Goal: Task Accomplishment & Management: Manage account settings

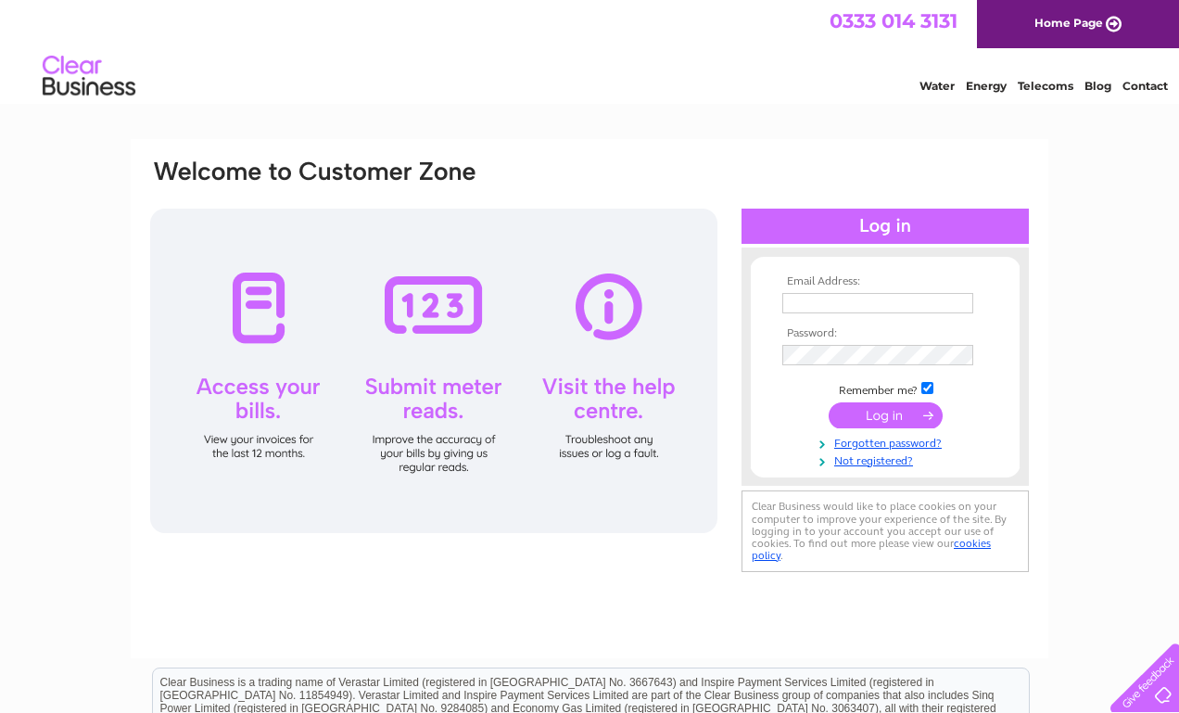
click at [809, 317] on tbody "Email Address: Password: Remember me? Forgotten password?" at bounding box center [885, 371] width 215 height 192
click at [809, 314] on td at bounding box center [885, 303] width 215 height 30
click at [798, 307] on input "text" at bounding box center [877, 303] width 191 height 20
type input "stascia8@gmail.com"
click at [817, 305] on input "text" at bounding box center [878, 304] width 193 height 22
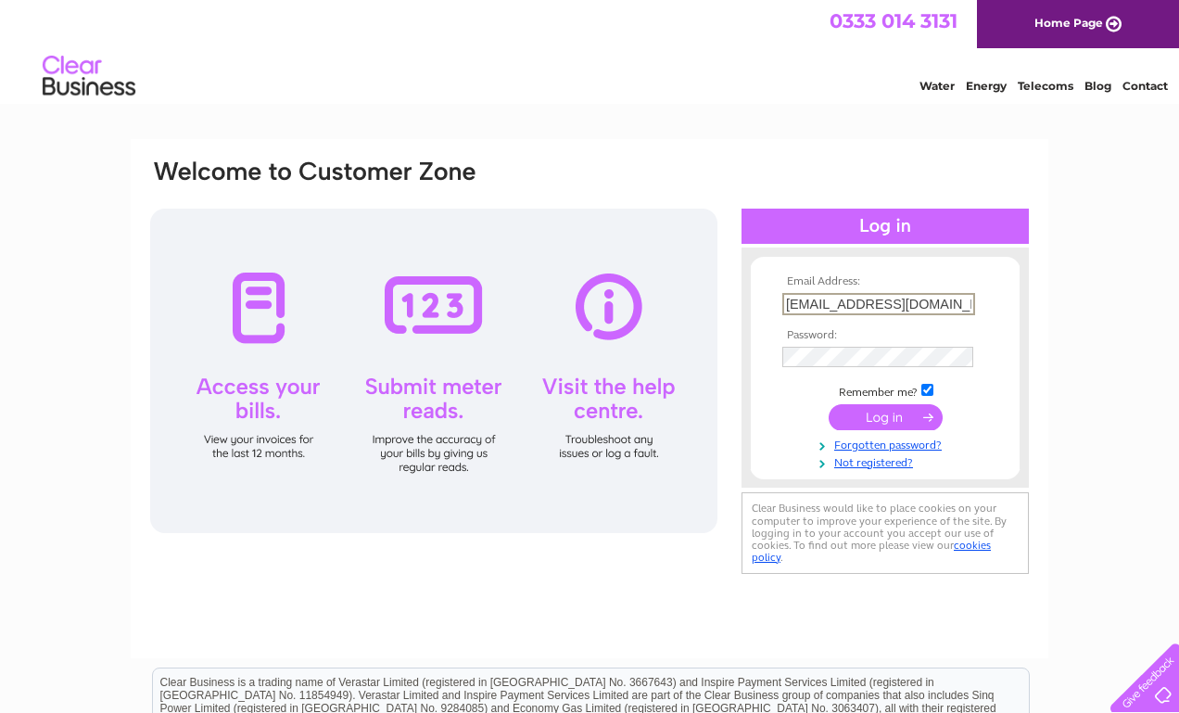
type input "yiamasglasgow@gmail.com"
click at [895, 413] on input "submit" at bounding box center [886, 417] width 114 height 26
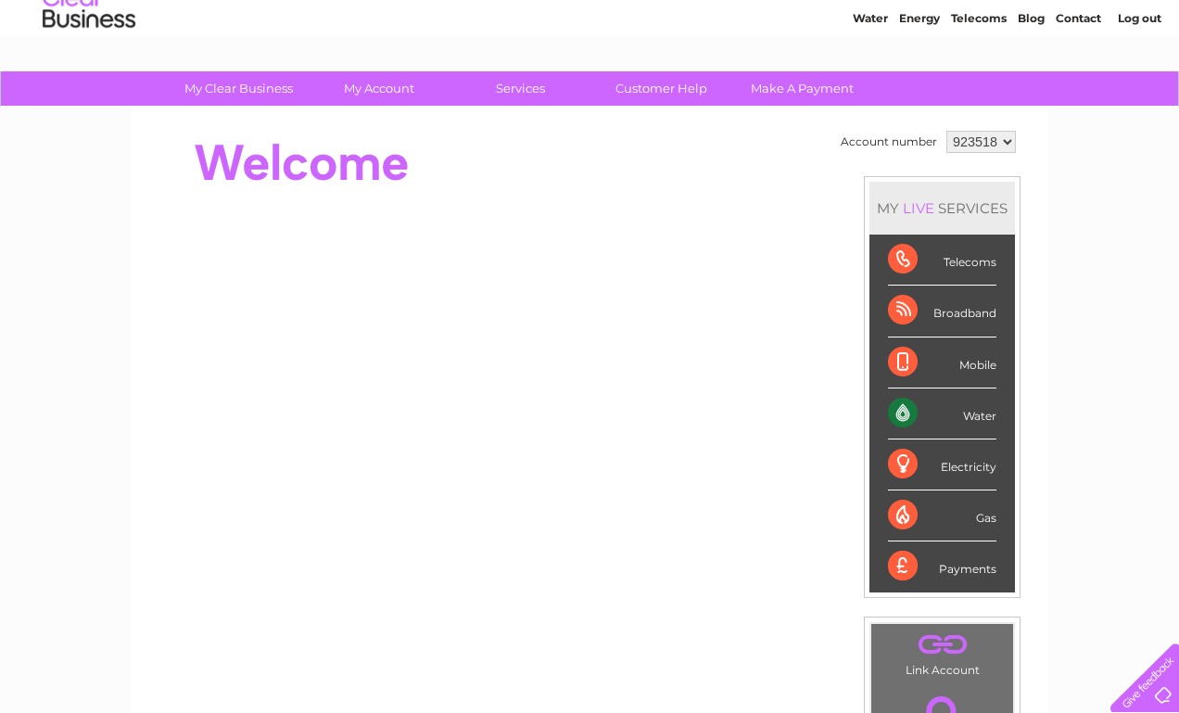
scroll to position [93, 0]
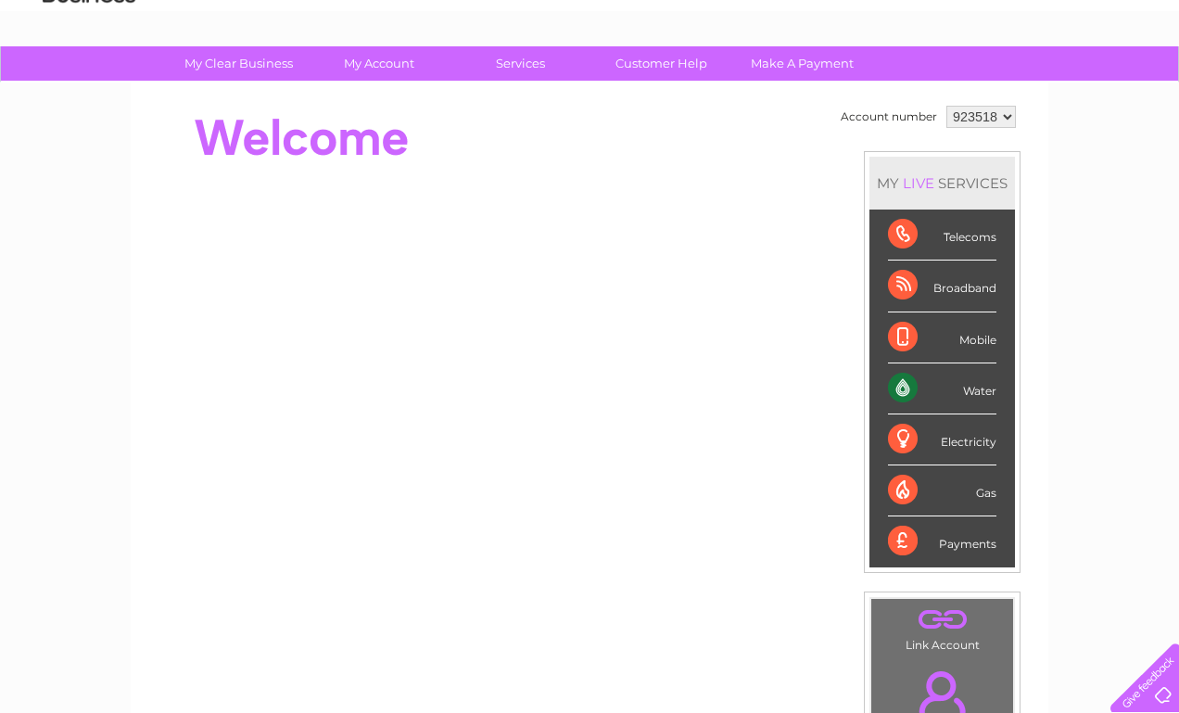
click at [970, 391] on div "Water" at bounding box center [942, 388] width 108 height 51
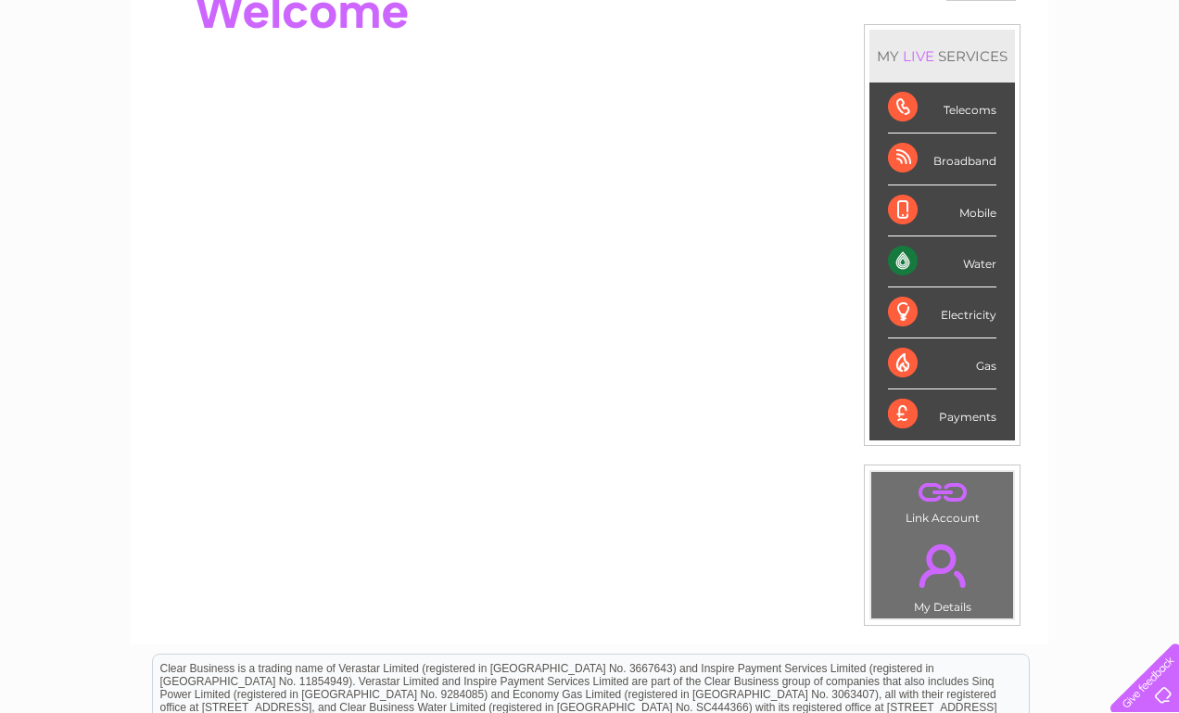
scroll to position [221, 0]
click at [903, 257] on div "Water" at bounding box center [942, 260] width 108 height 51
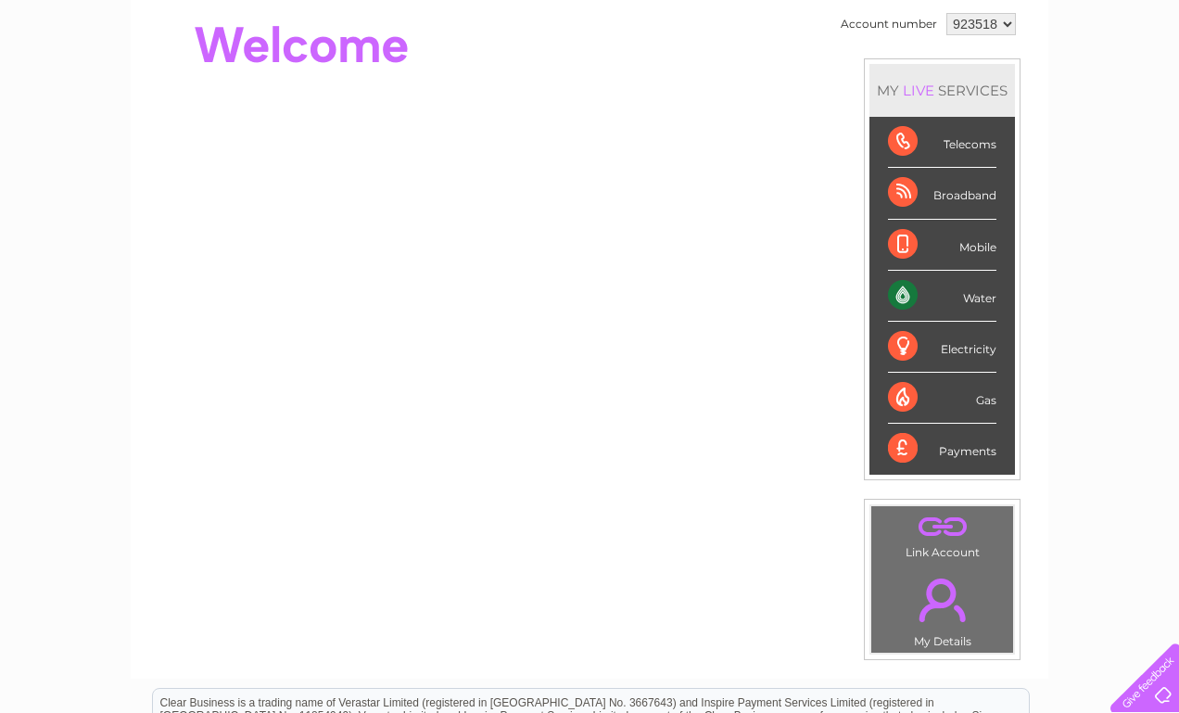
scroll to position [0, 0]
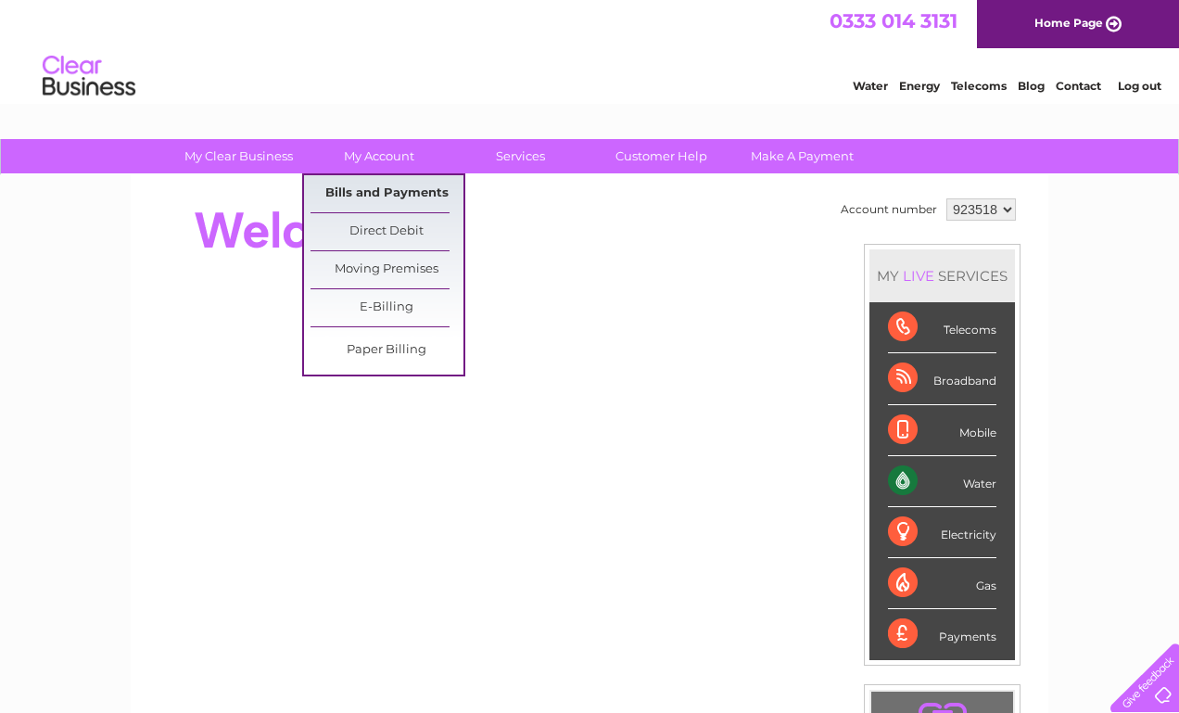
click at [375, 192] on link "Bills and Payments" at bounding box center [387, 193] width 153 height 37
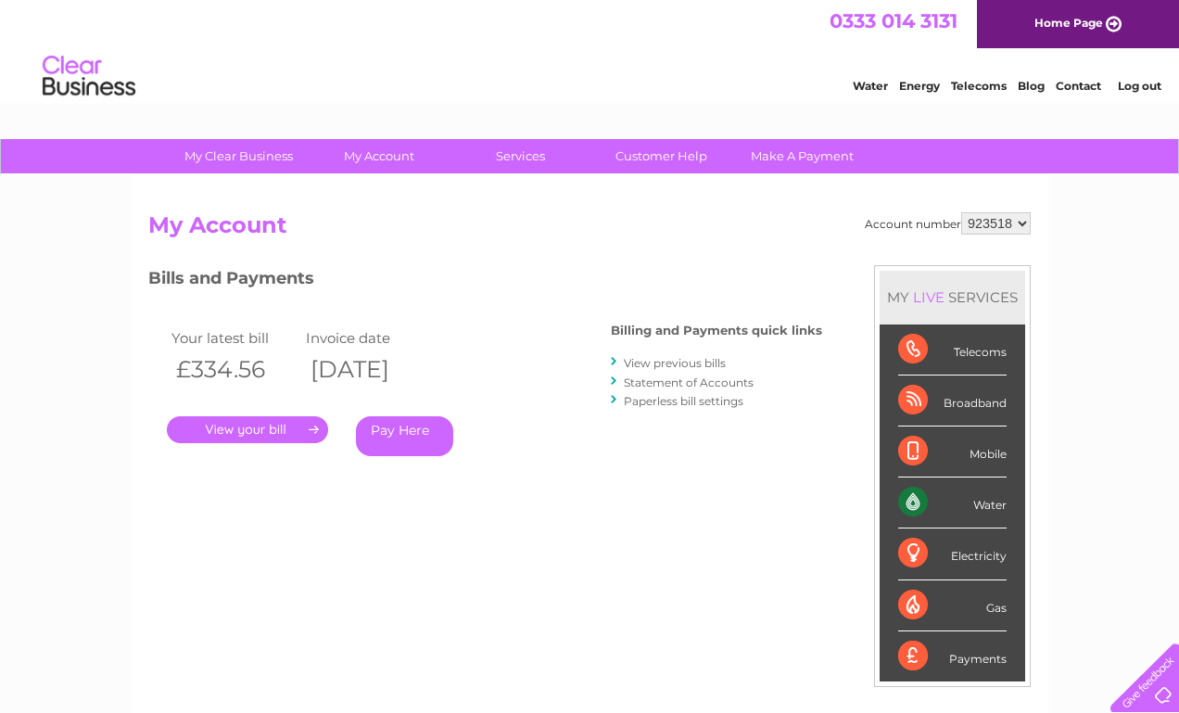
click at [272, 437] on link "." at bounding box center [247, 429] width 161 height 27
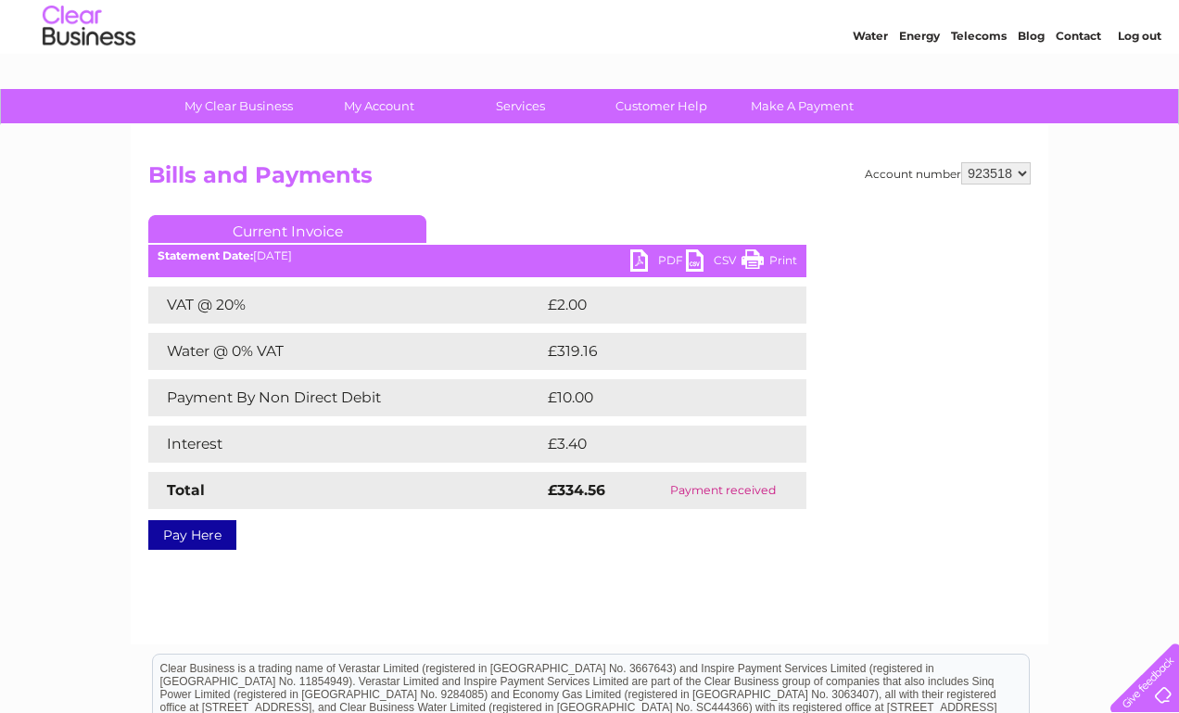
scroll to position [56, 0]
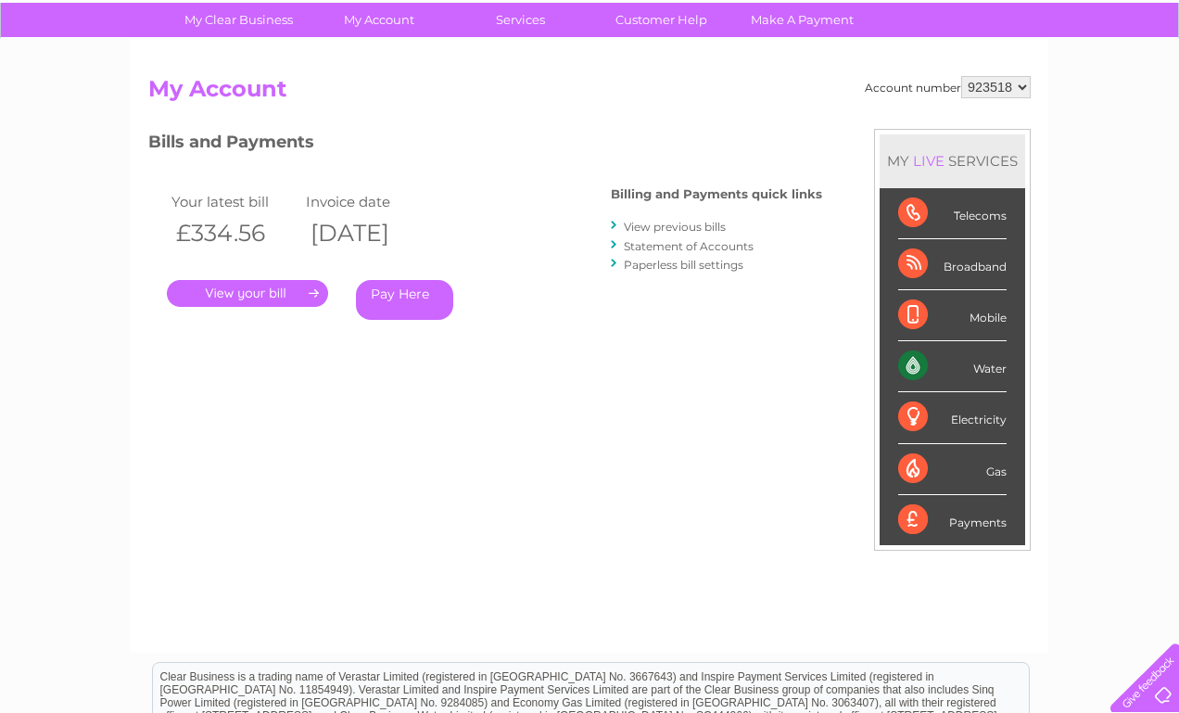
scroll to position [157, 0]
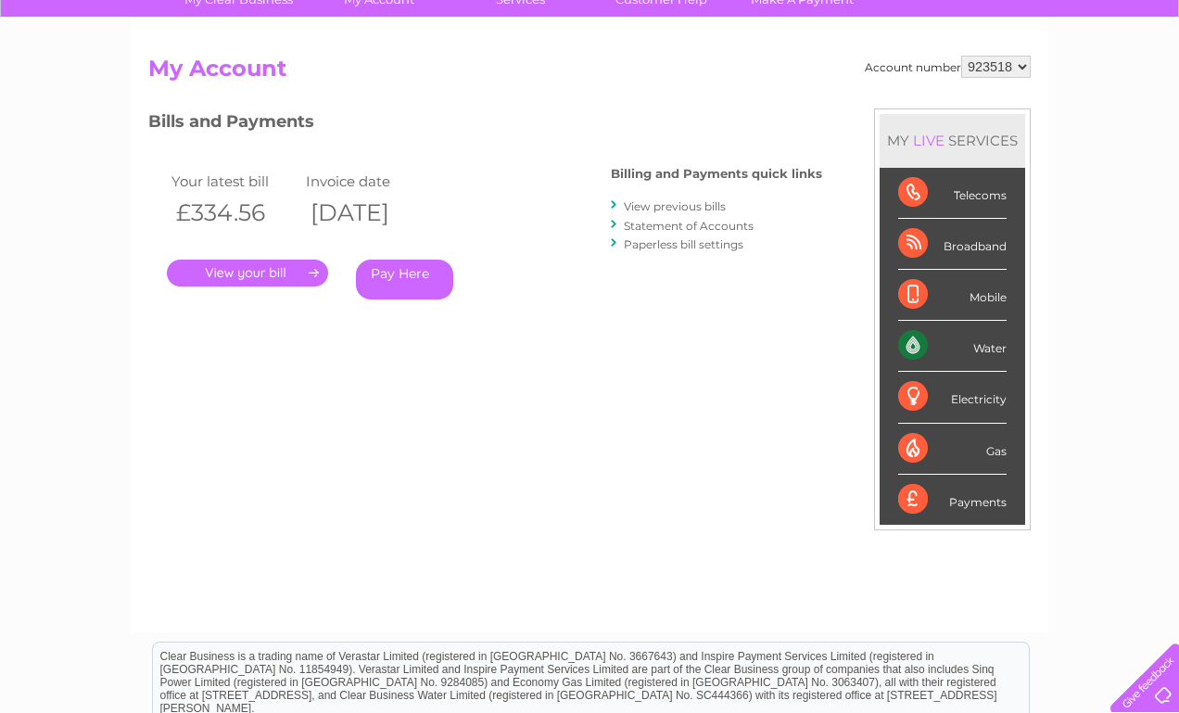
click at [674, 225] on link "Statement of Accounts" at bounding box center [689, 226] width 130 height 14
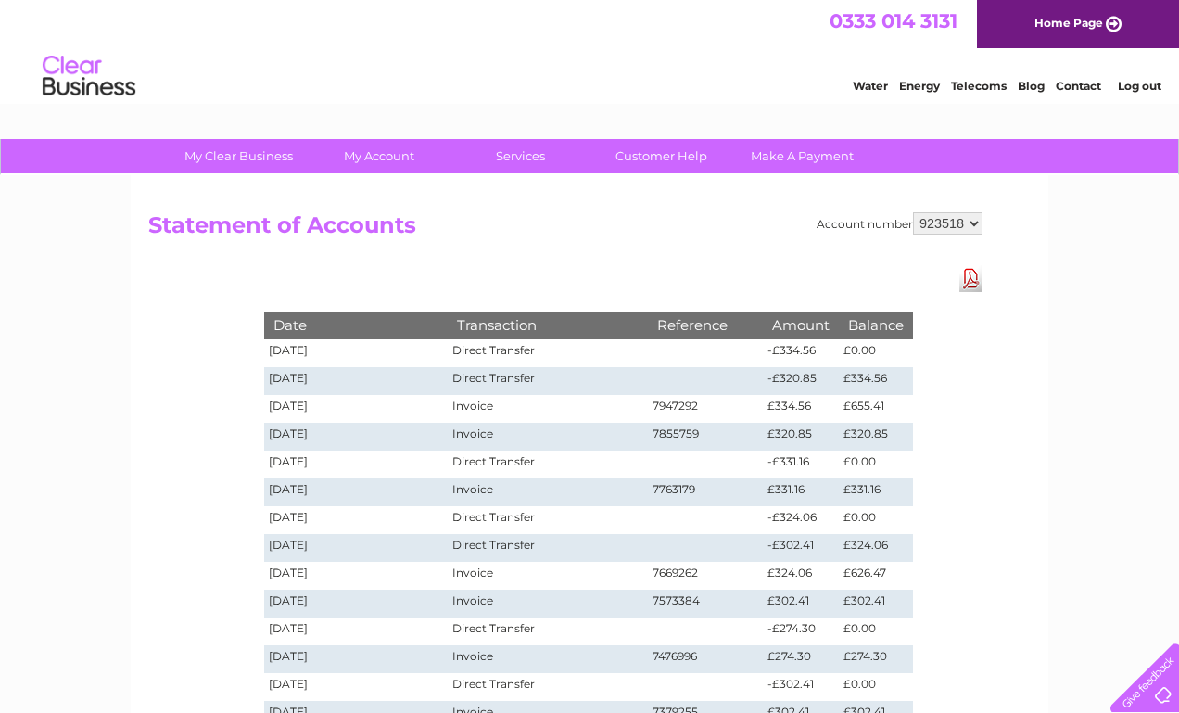
click at [301, 348] on td "19/08/2025" at bounding box center [356, 353] width 184 height 28
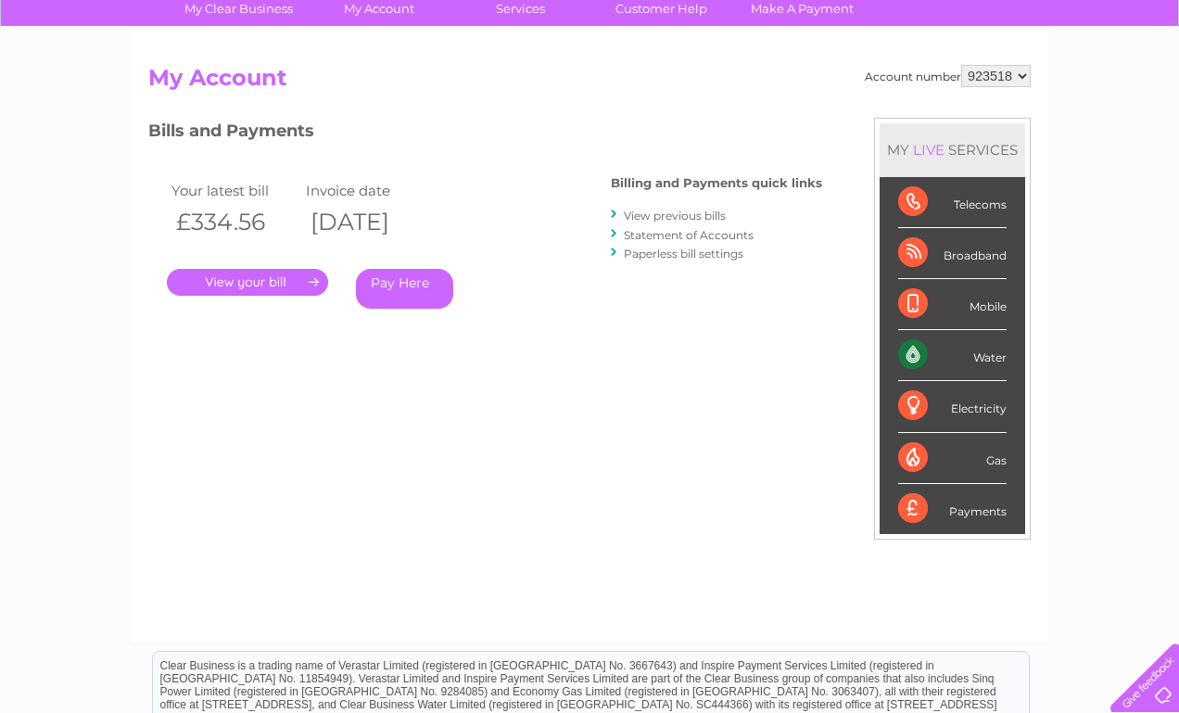
click at [670, 220] on link "View previous bills" at bounding box center [675, 216] width 102 height 14
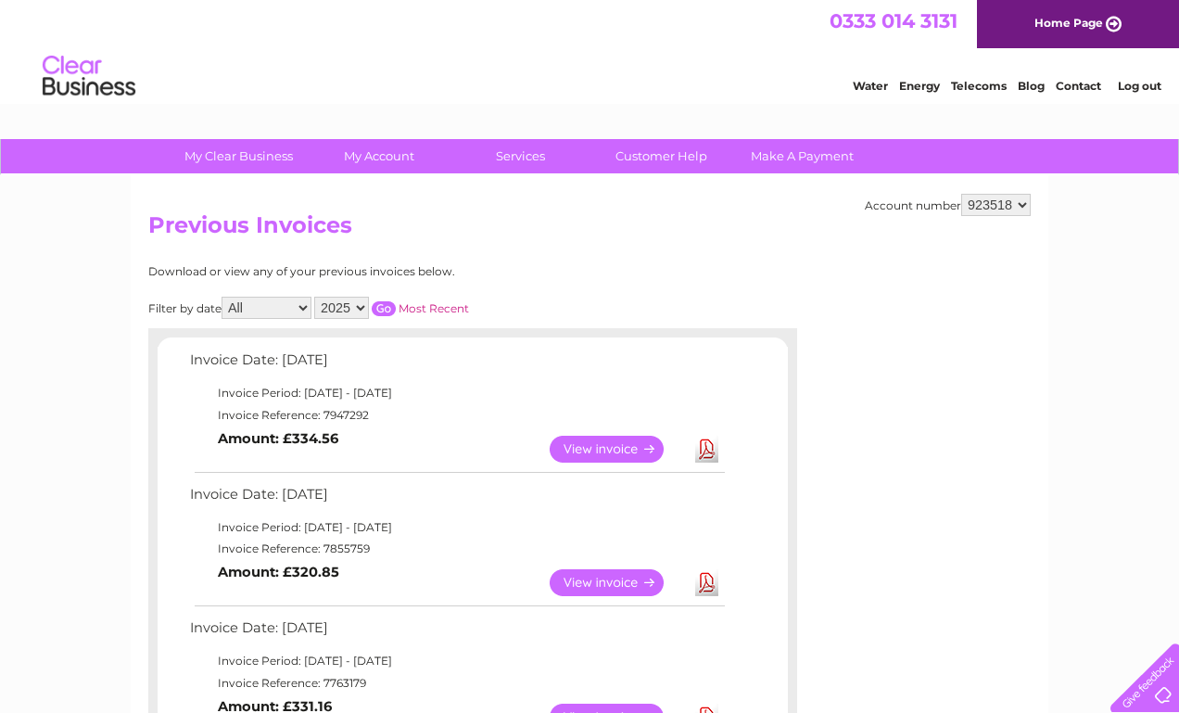
click at [607, 450] on link "View" at bounding box center [618, 449] width 136 height 27
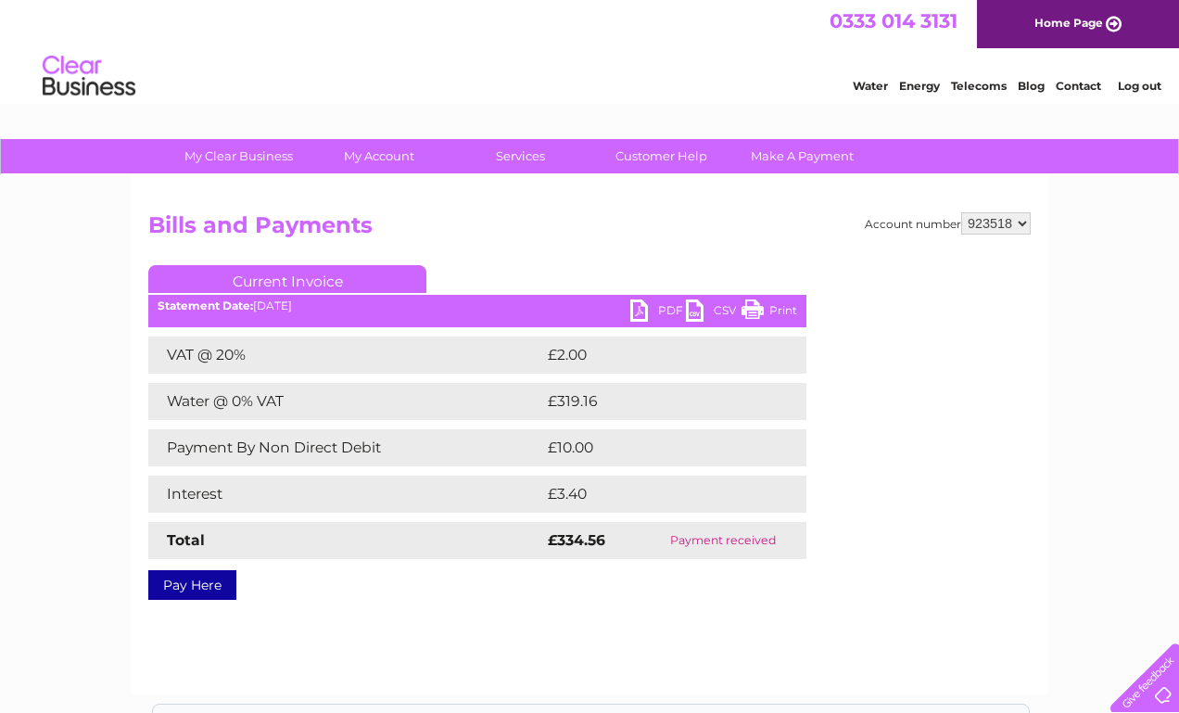
click at [648, 311] on link "PDF" at bounding box center [658, 312] width 56 height 27
